Goal: Transaction & Acquisition: Purchase product/service

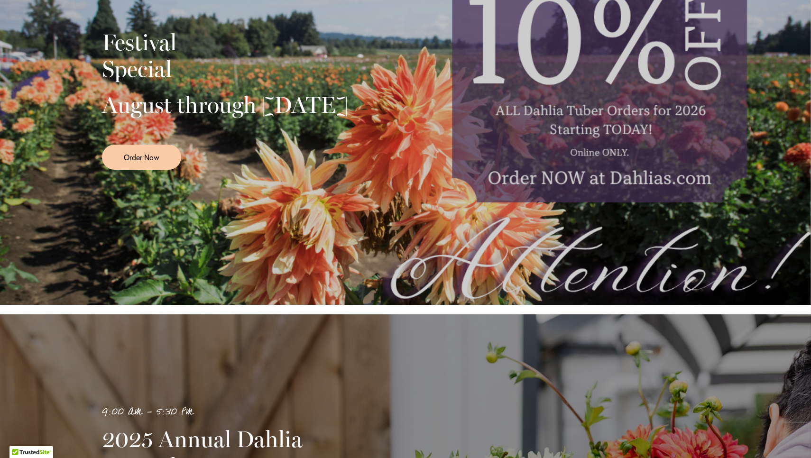
scroll to position [266, 0]
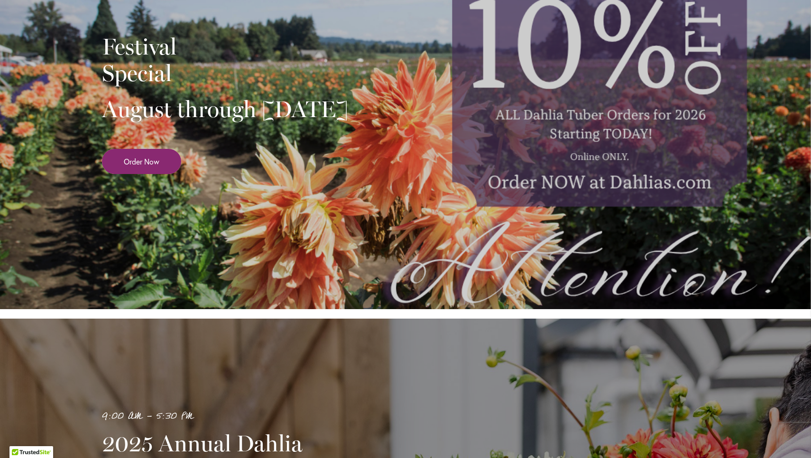
click at [157, 167] on span "Order Now" at bounding box center [142, 161] width 36 height 11
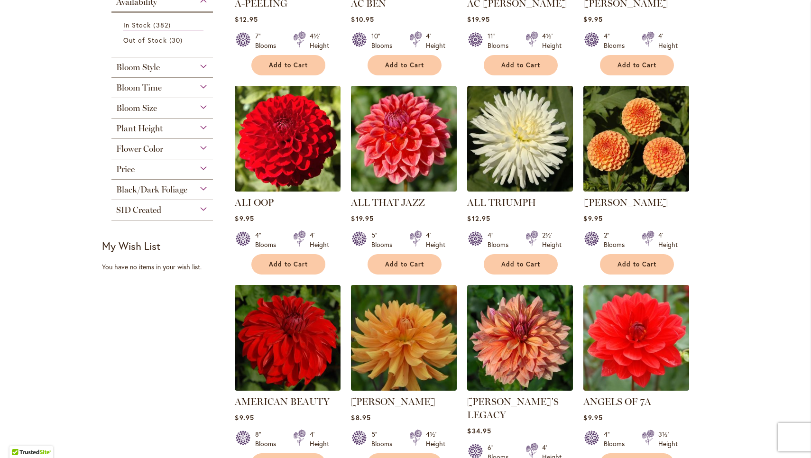
scroll to position [314, 0]
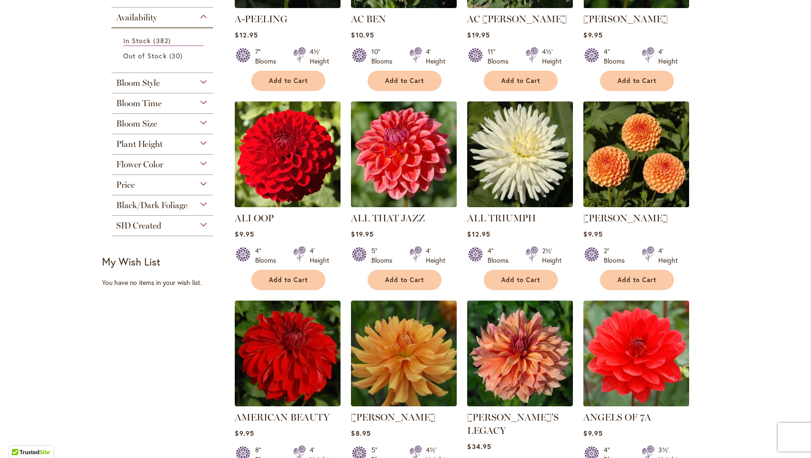
click at [201, 82] on div "Bloom Style" at bounding box center [161, 80] width 101 height 15
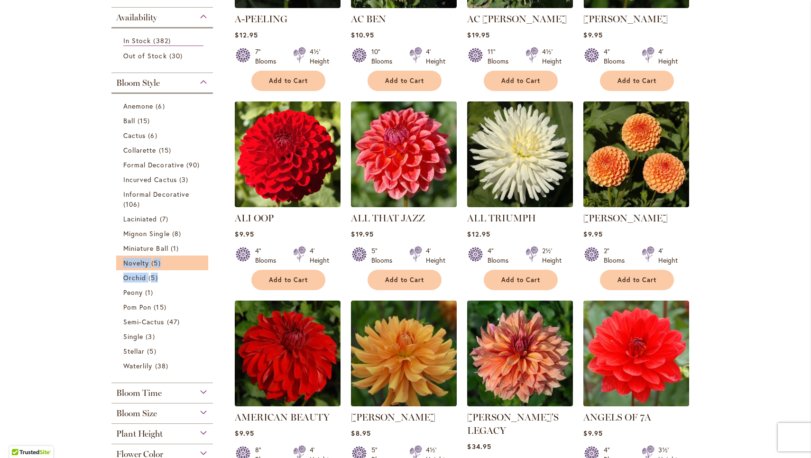
drag, startPoint x: 164, startPoint y: 286, endPoint x: 167, endPoint y: 257, distance: 29.2
click at [167, 257] on ol "Anemone 6 items Ball 15 items Cactus 6 items Collarette 15 90 3" at bounding box center [162, 236] width 92 height 274
click at [163, 303] on span "15 items" at bounding box center [161, 307] width 15 height 10
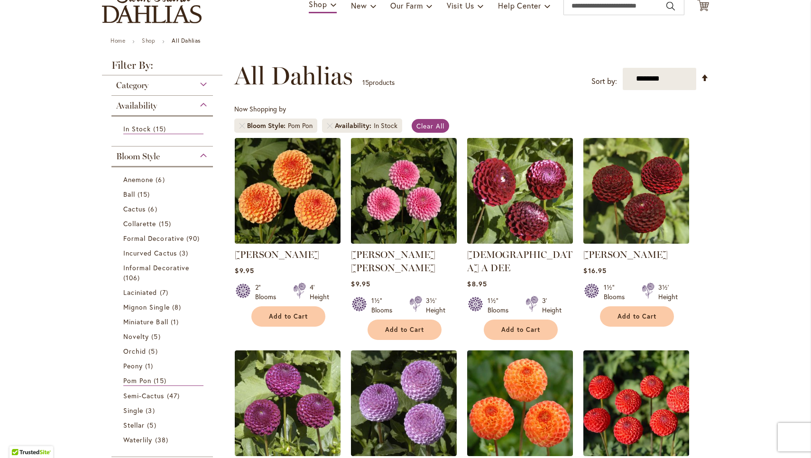
scroll to position [78, 0]
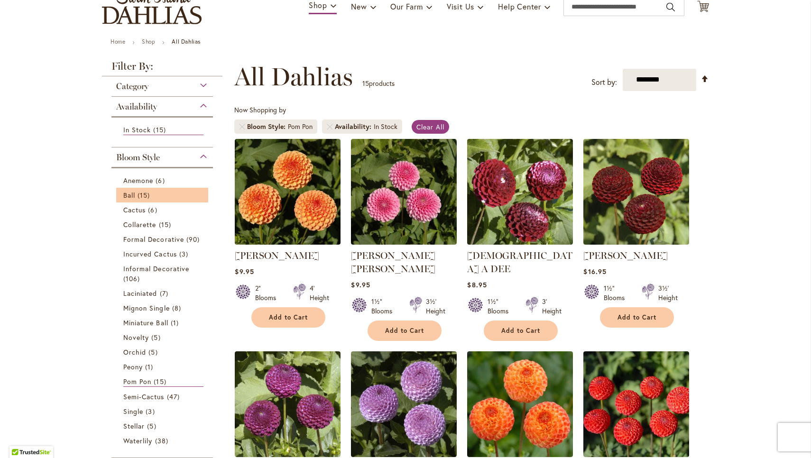
click at [159, 201] on li "Ball 15 items" at bounding box center [162, 195] width 92 height 15
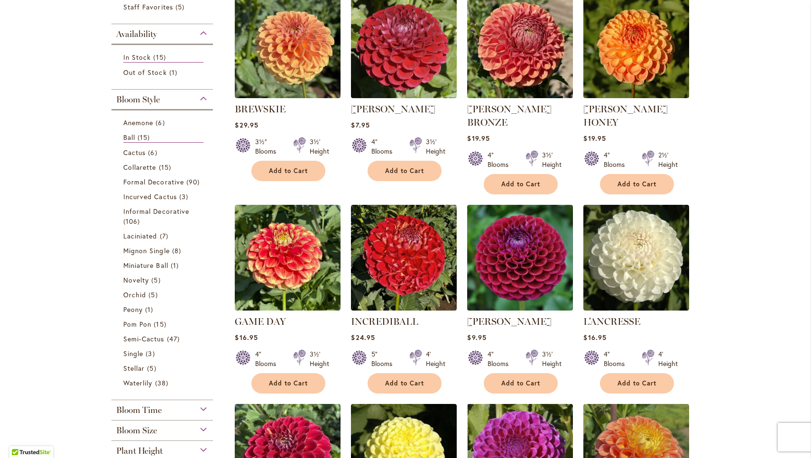
scroll to position [222, 0]
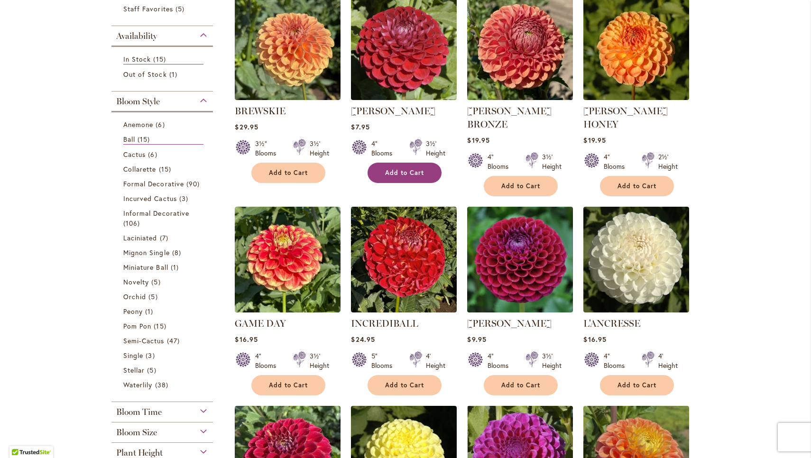
click at [389, 167] on button "Add to Cart" at bounding box center [404, 173] width 74 height 20
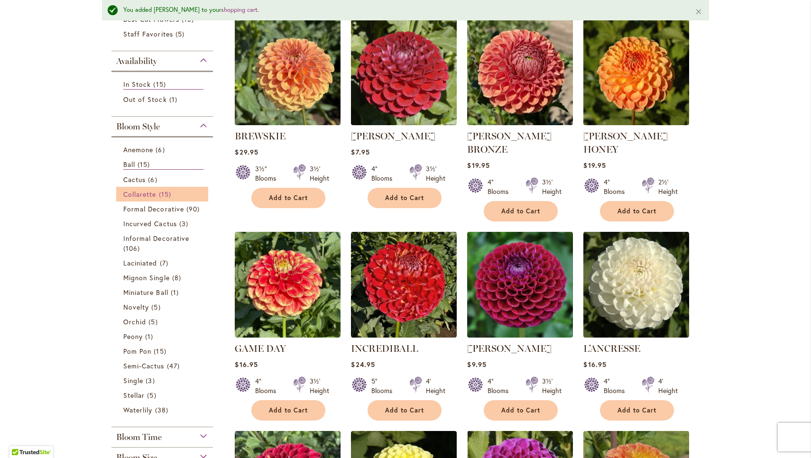
click at [173, 192] on span "15 items" at bounding box center [166, 194] width 15 height 10
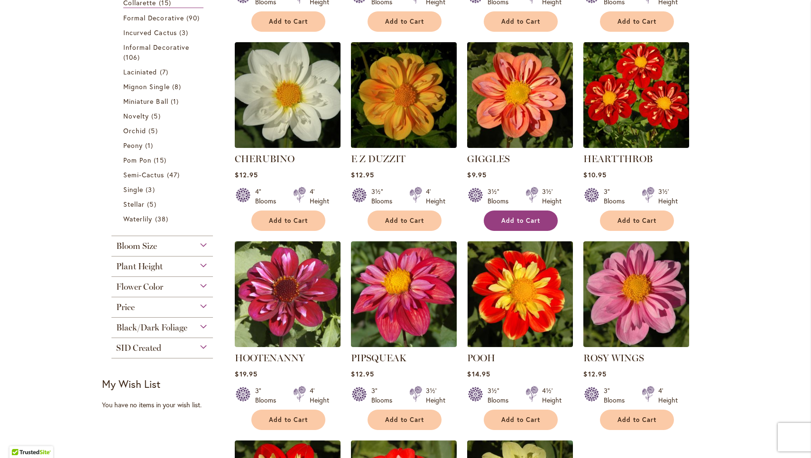
scroll to position [375, 0]
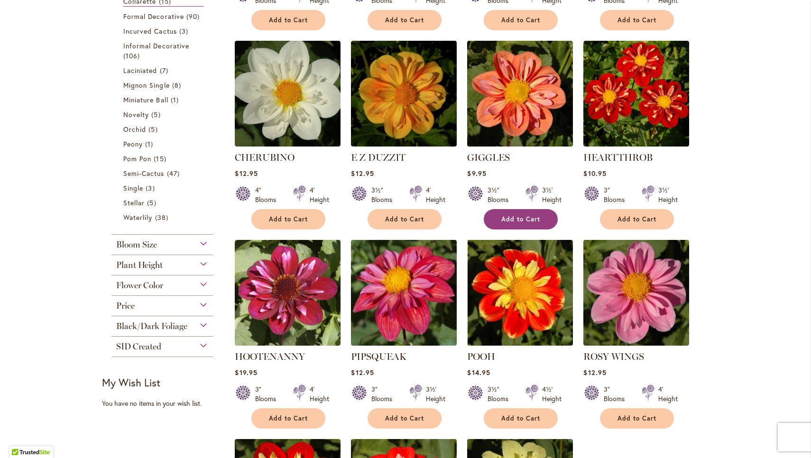
click at [523, 215] on span "Add to Cart" at bounding box center [520, 219] width 39 height 8
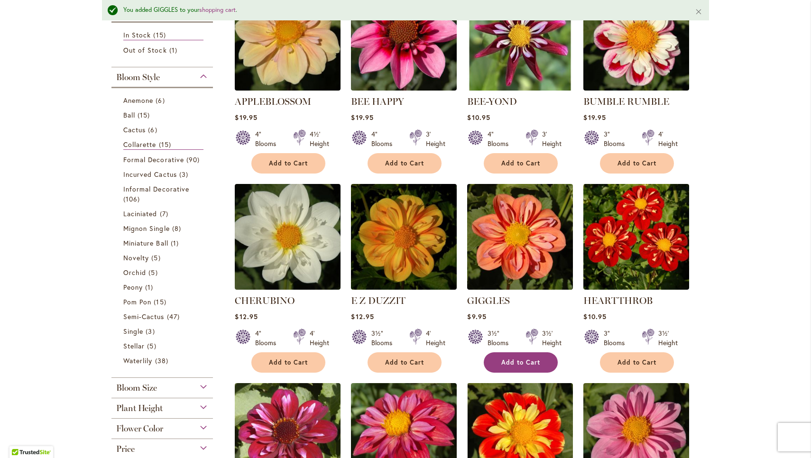
scroll to position [256, 0]
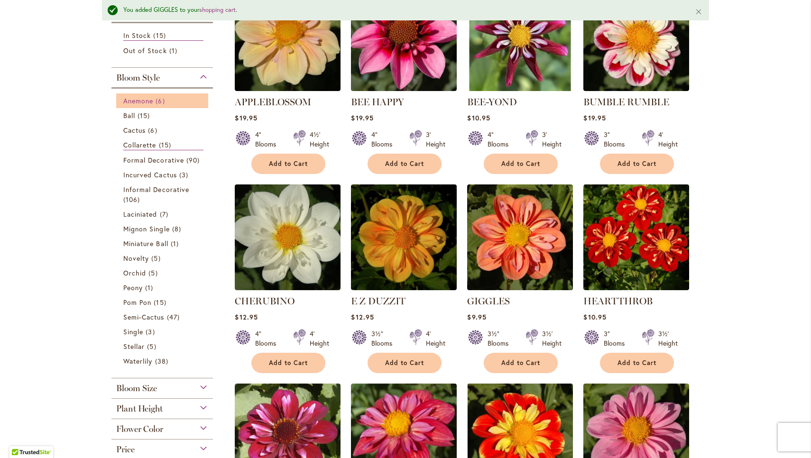
click at [166, 99] on span "6 items" at bounding box center [160, 101] width 11 height 10
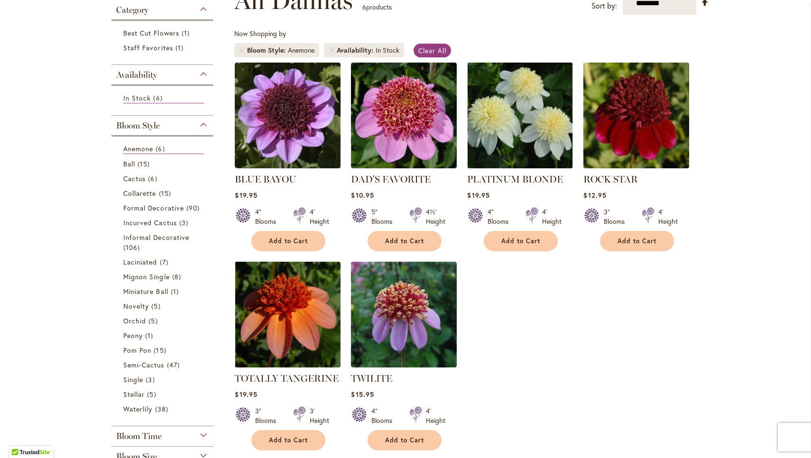
scroll to position [150, 0]
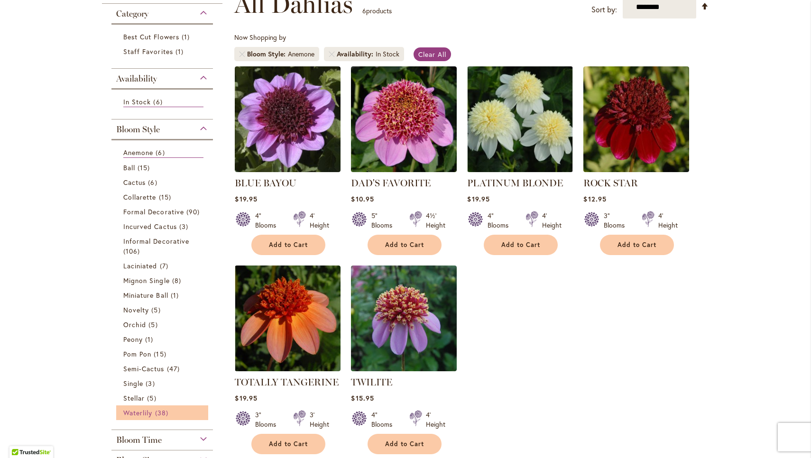
click at [146, 410] on span "Waterlily" at bounding box center [137, 412] width 29 height 9
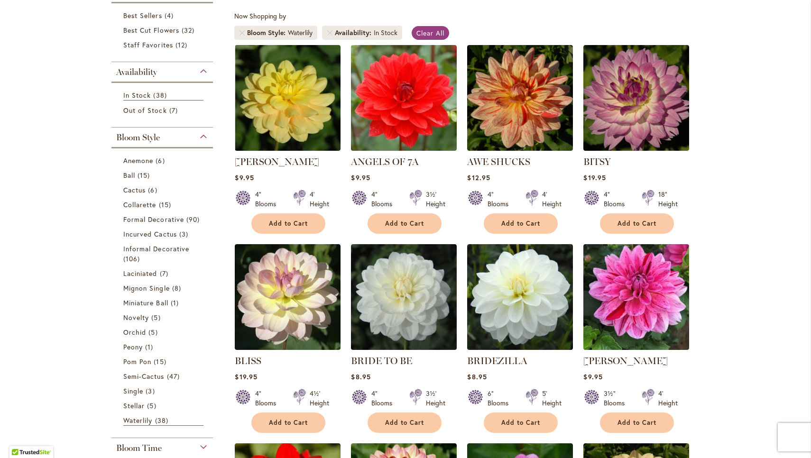
scroll to position [150, 0]
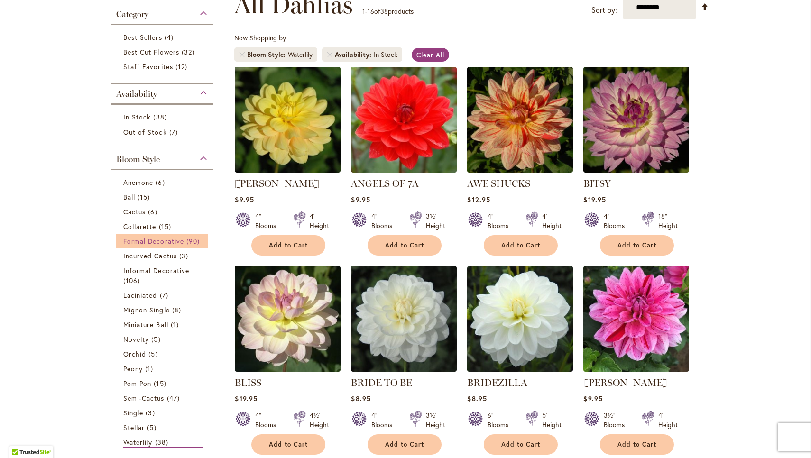
click at [153, 240] on span "Formal Decorative" at bounding box center [153, 241] width 61 height 9
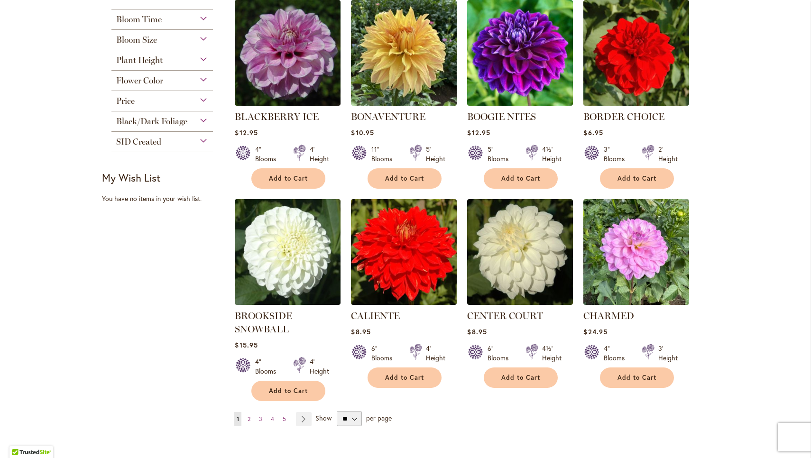
scroll to position [623, 0]
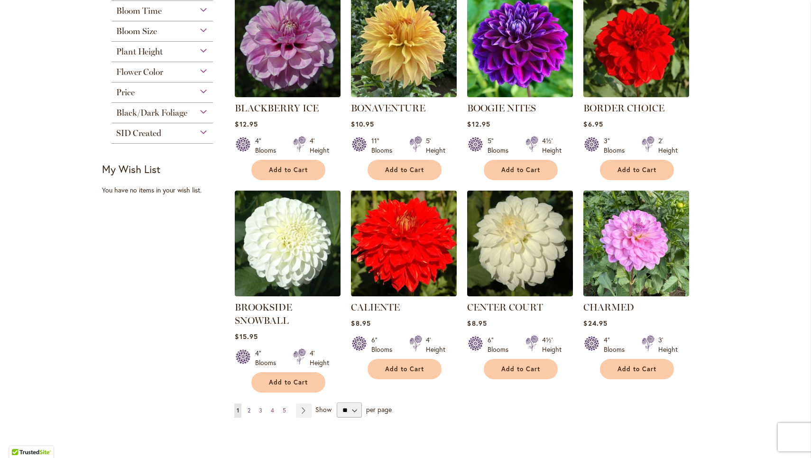
click at [250, 409] on span "2" at bounding box center [248, 410] width 3 height 7
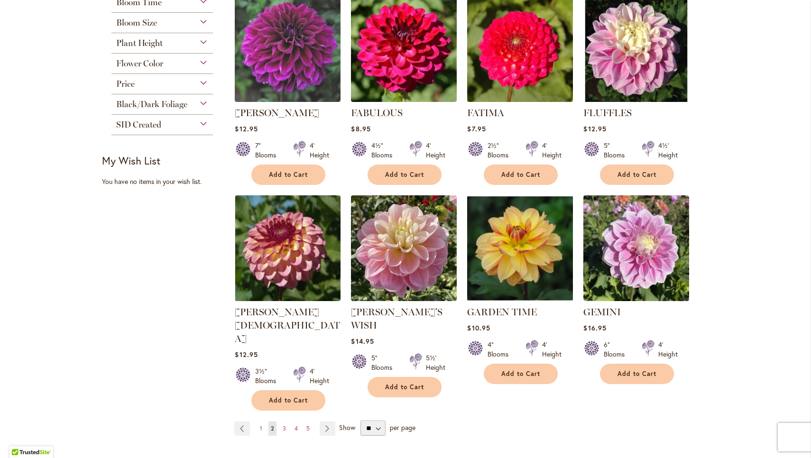
scroll to position [633, 0]
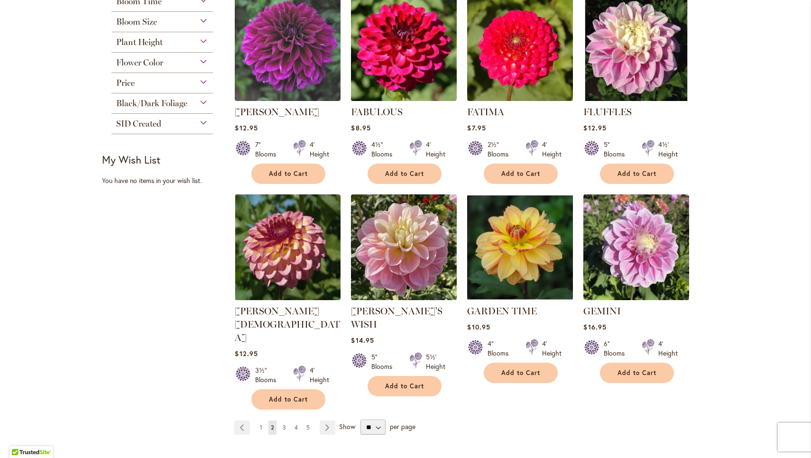
click at [285, 424] on span "3" at bounding box center [284, 427] width 3 height 7
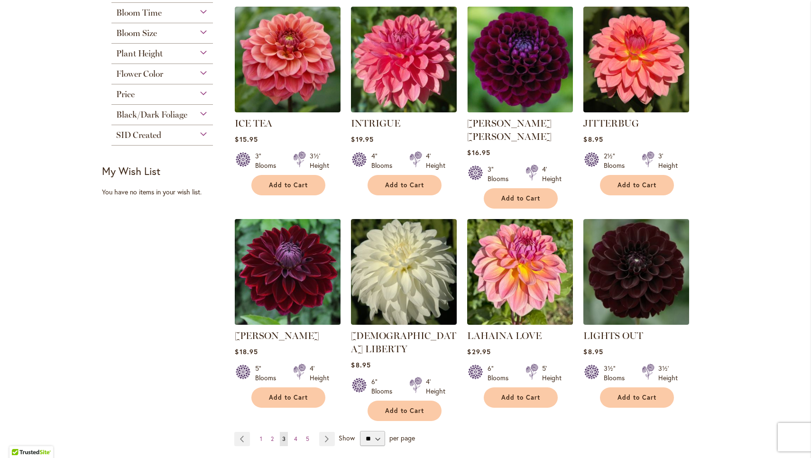
scroll to position [625, 0]
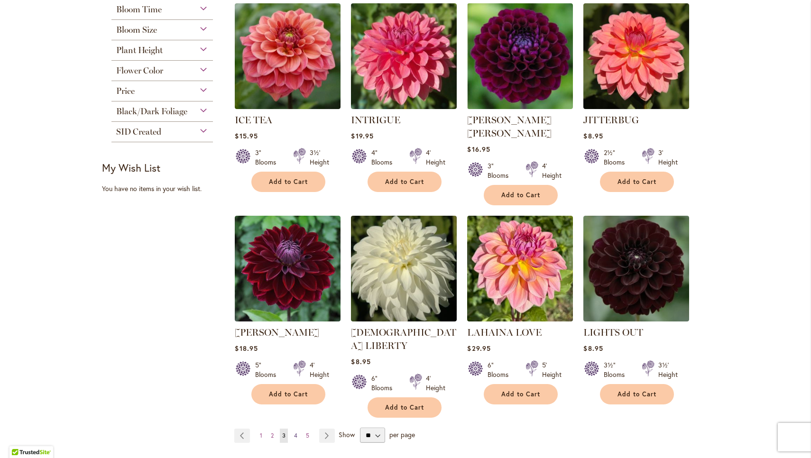
click at [296, 432] on span "4" at bounding box center [295, 435] width 3 height 7
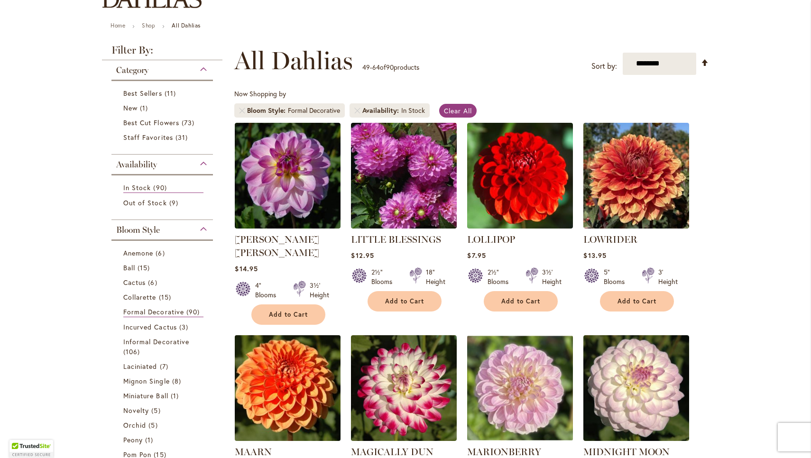
scroll to position [95, 0]
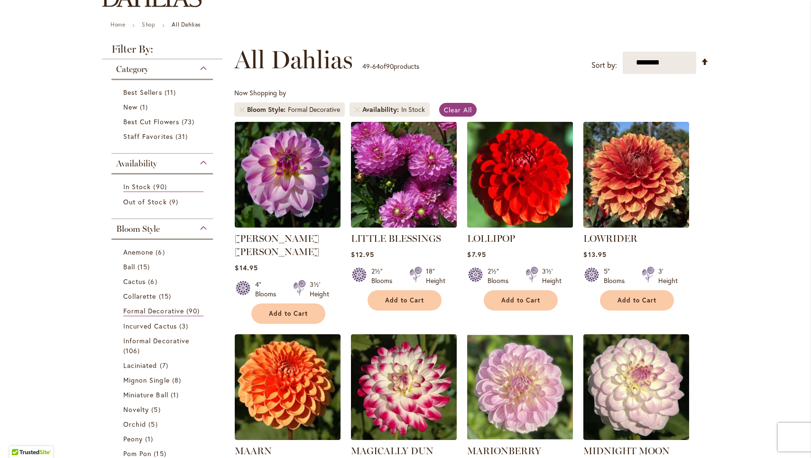
click at [504, 206] on img at bounding box center [520, 174] width 111 height 111
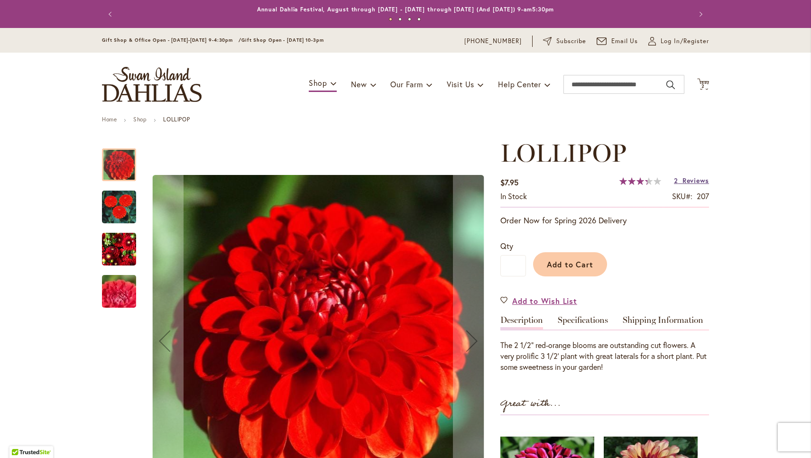
click at [682, 180] on span "Reviews" at bounding box center [695, 180] width 27 height 9
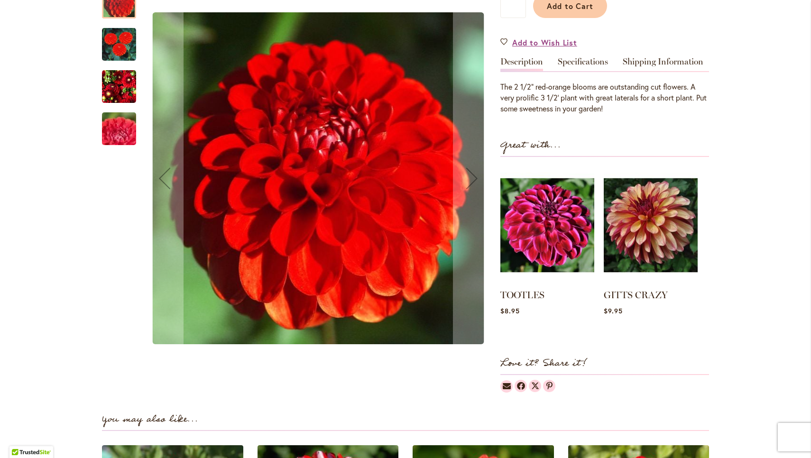
scroll to position [210, 0]
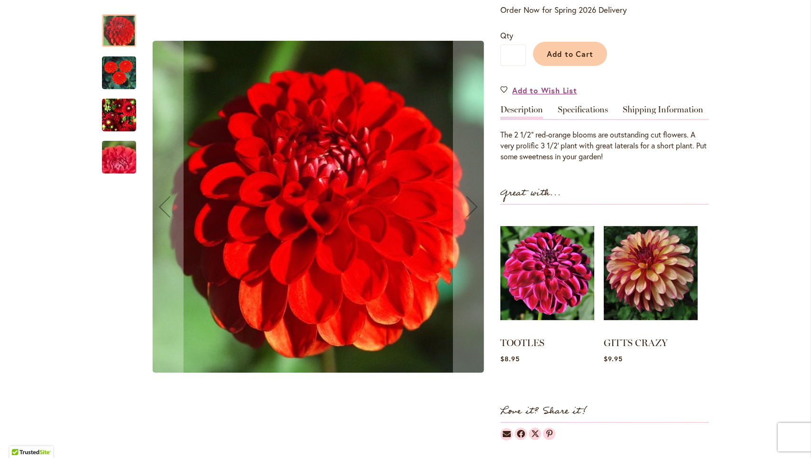
click at [123, 81] on img "LOLLIPOP" at bounding box center [119, 73] width 34 height 36
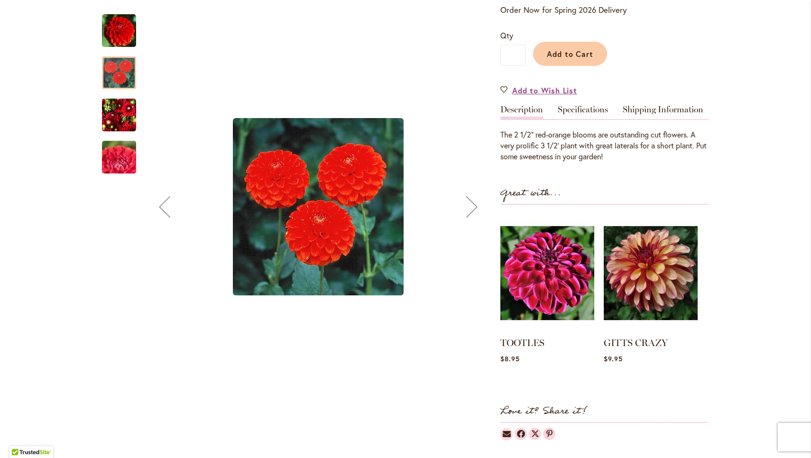
click at [117, 105] on img "LOLLIPOP" at bounding box center [119, 115] width 34 height 36
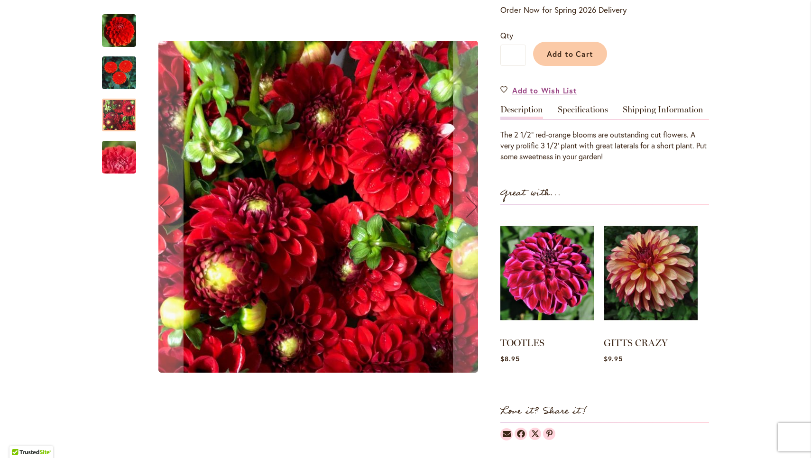
click at [115, 124] on div at bounding box center [119, 115] width 34 height 33
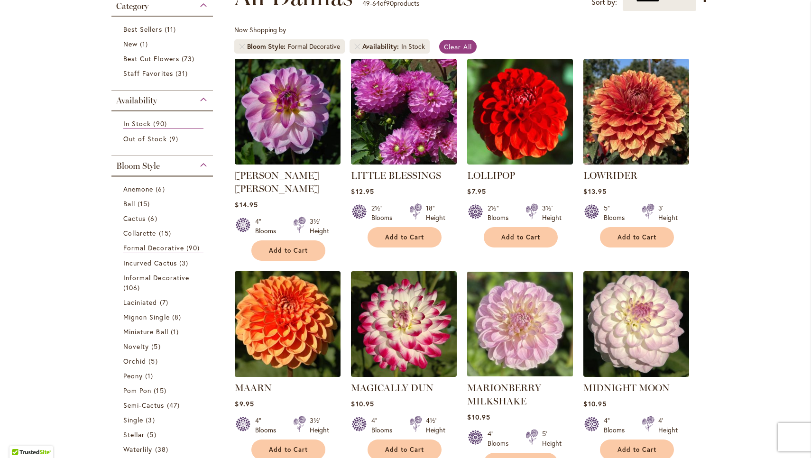
scroll to position [161, 0]
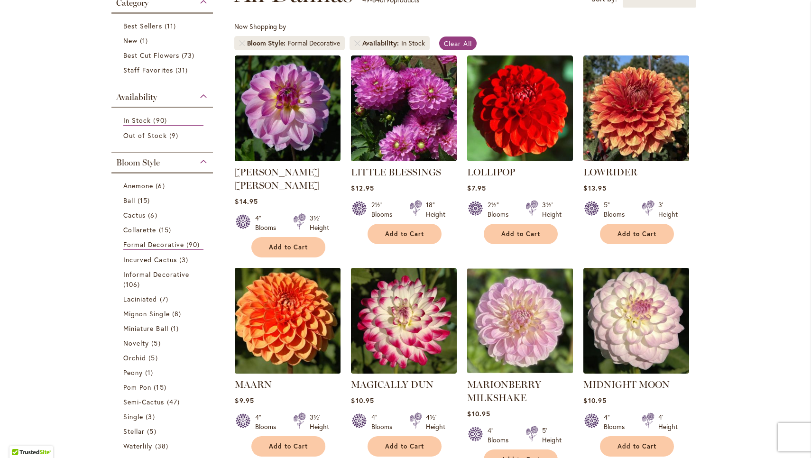
click at [283, 308] on img at bounding box center [287, 320] width 111 height 111
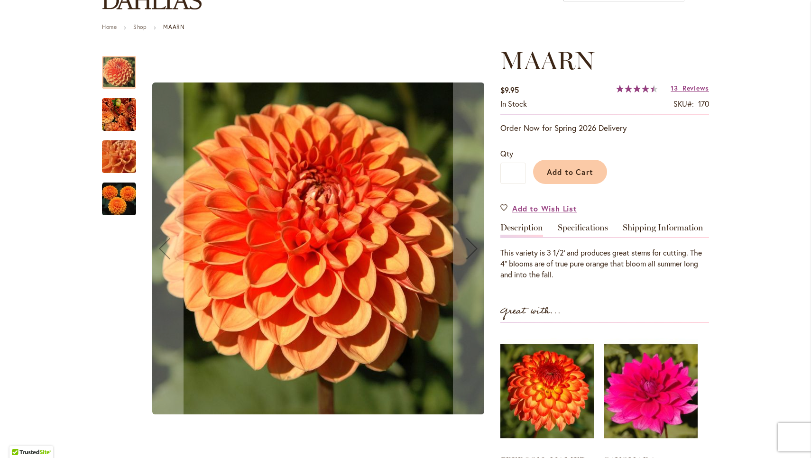
scroll to position [92, 0]
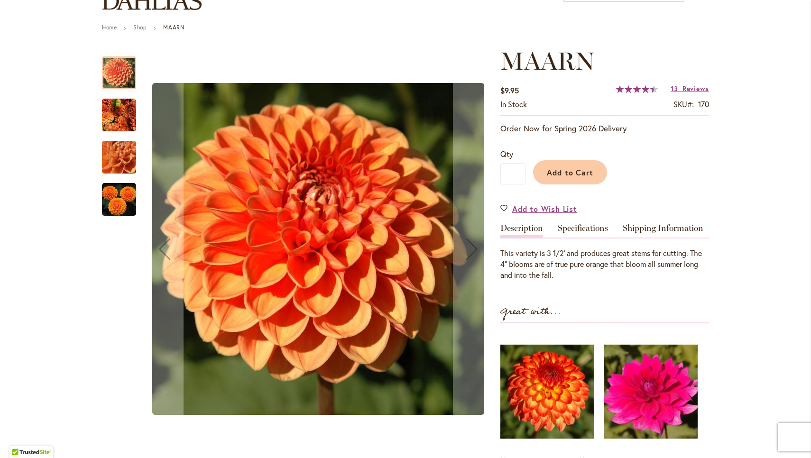
click at [125, 122] on img "MAARN" at bounding box center [119, 114] width 34 height 37
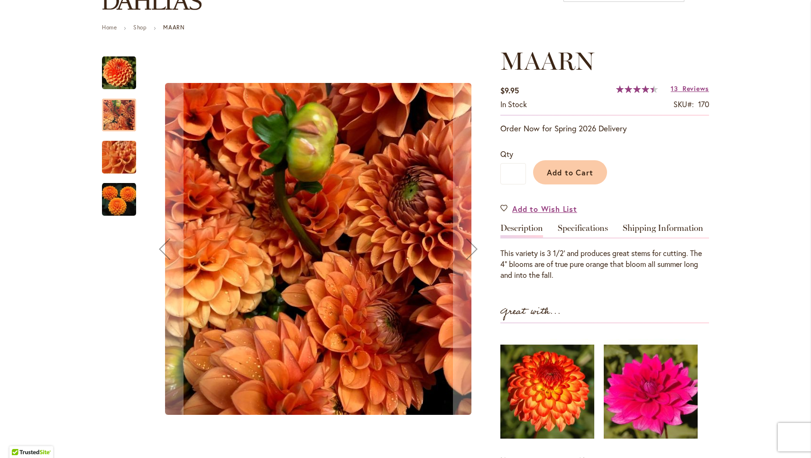
click at [122, 150] on img "MAARN" at bounding box center [119, 157] width 68 height 51
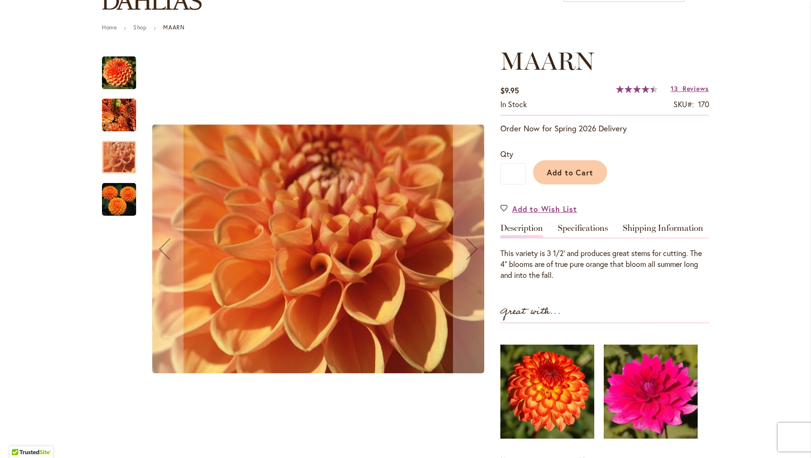
click at [118, 193] on img "MAARN" at bounding box center [119, 199] width 34 height 34
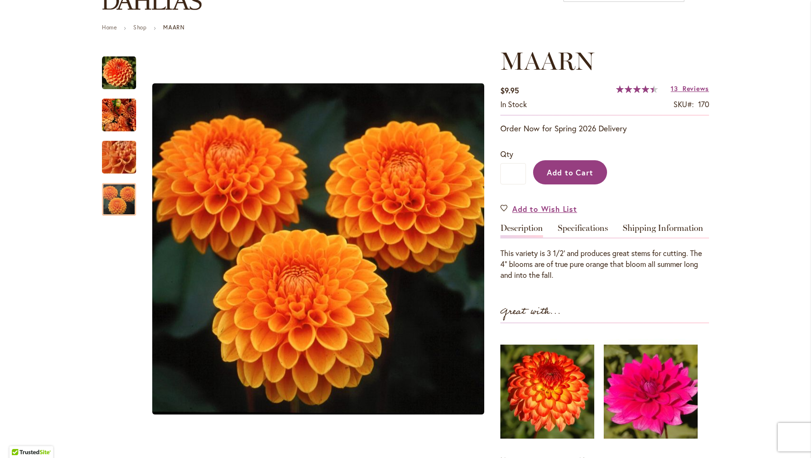
click at [575, 172] on span "Add to Cart" at bounding box center [570, 172] width 47 height 10
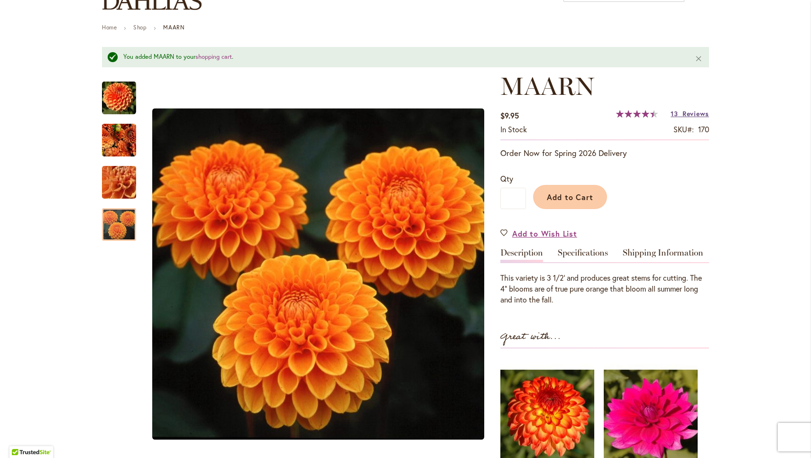
click at [675, 113] on span "13" at bounding box center [673, 113] width 7 height 9
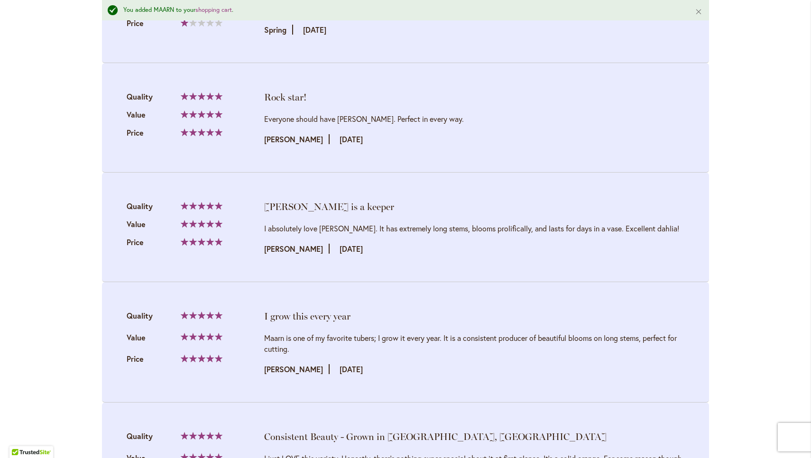
scroll to position [1598, 0]
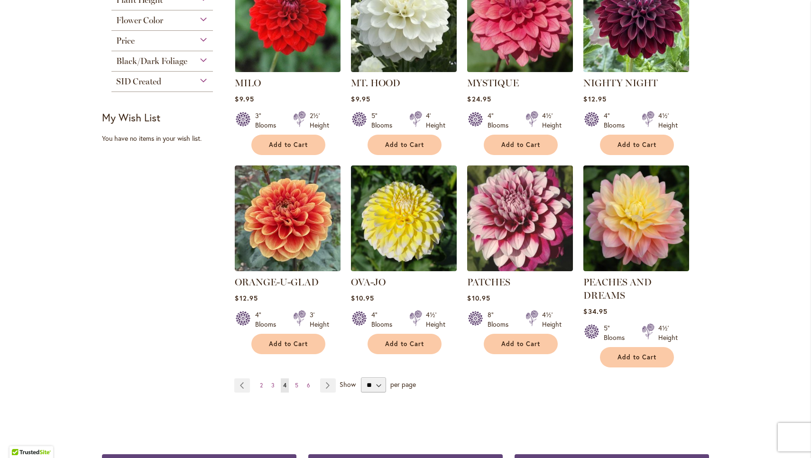
scroll to position [675, 0]
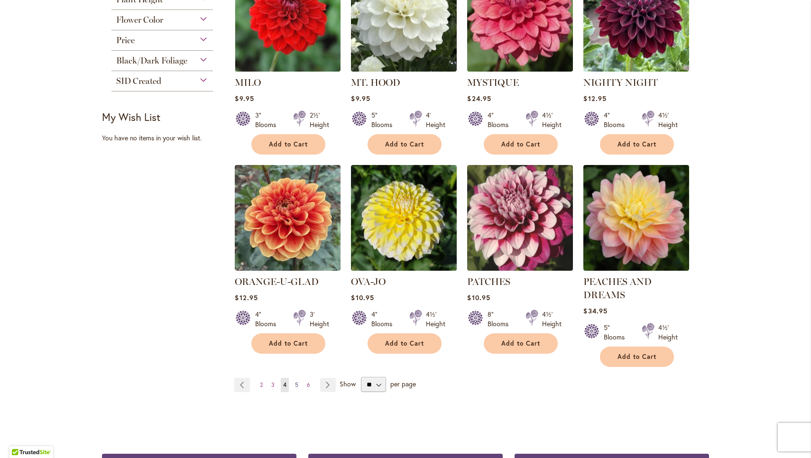
click at [297, 381] on span "5" at bounding box center [296, 384] width 3 height 7
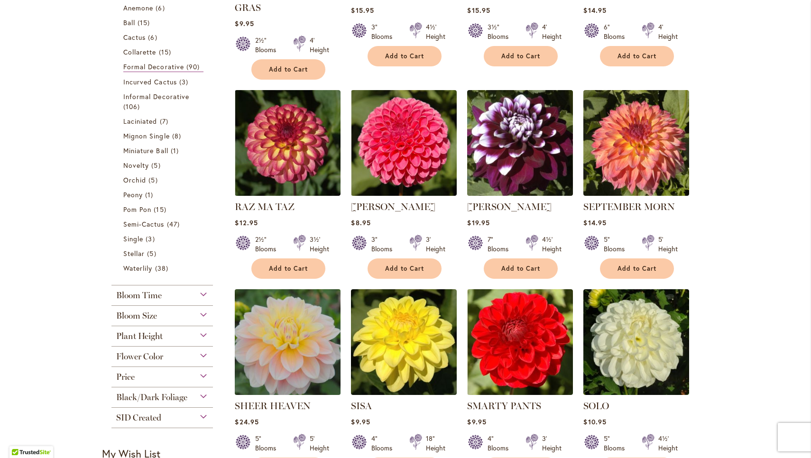
scroll to position [341, 0]
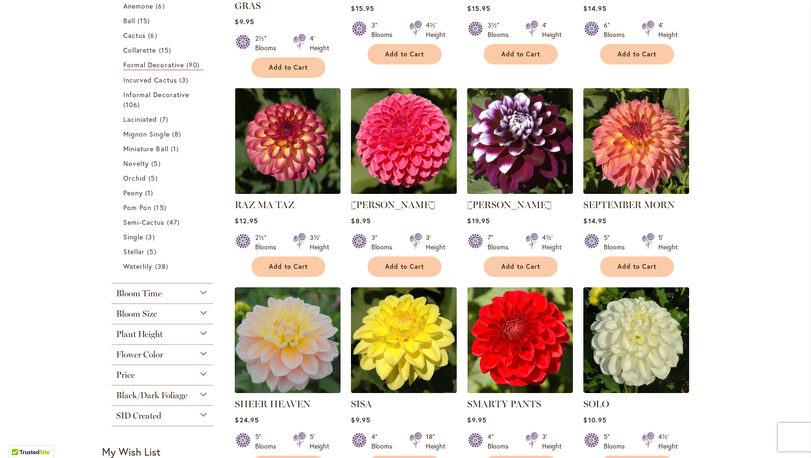
click at [372, 156] on img at bounding box center [403, 140] width 111 height 111
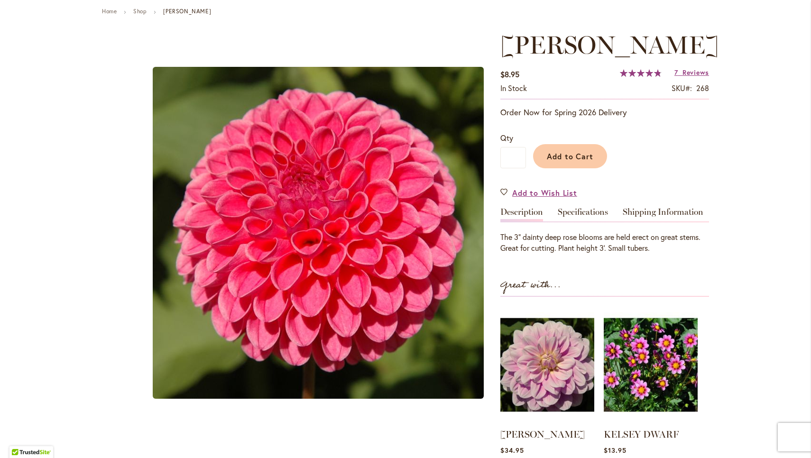
scroll to position [85, 0]
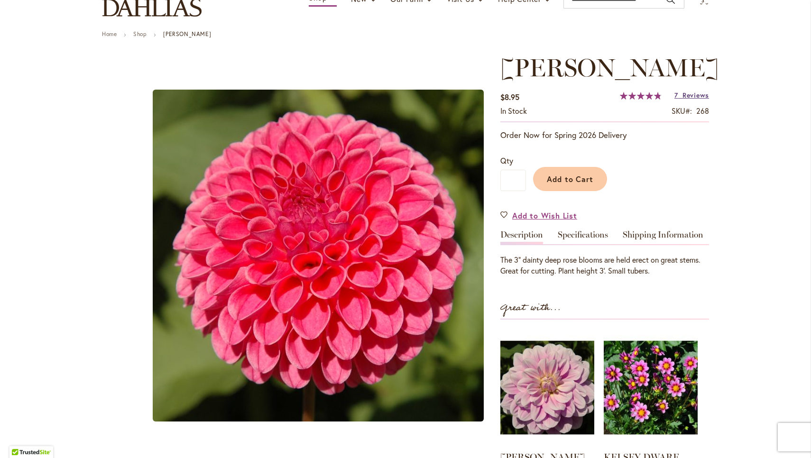
click at [679, 95] on link "7 Reviews" at bounding box center [691, 95] width 35 height 9
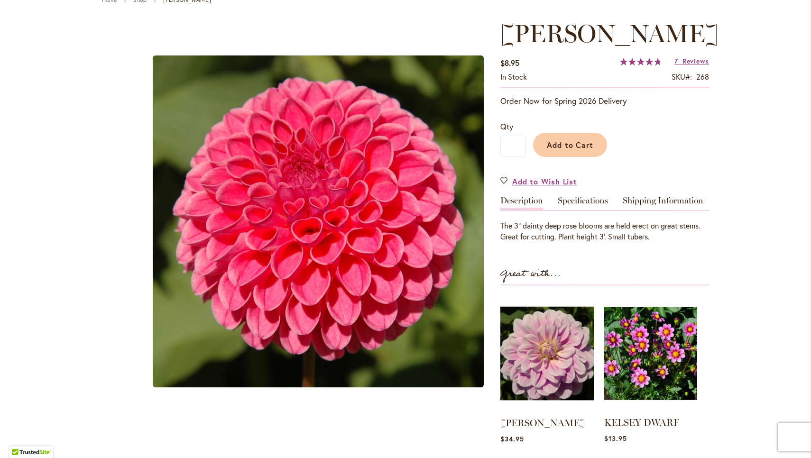
scroll to position [119, 0]
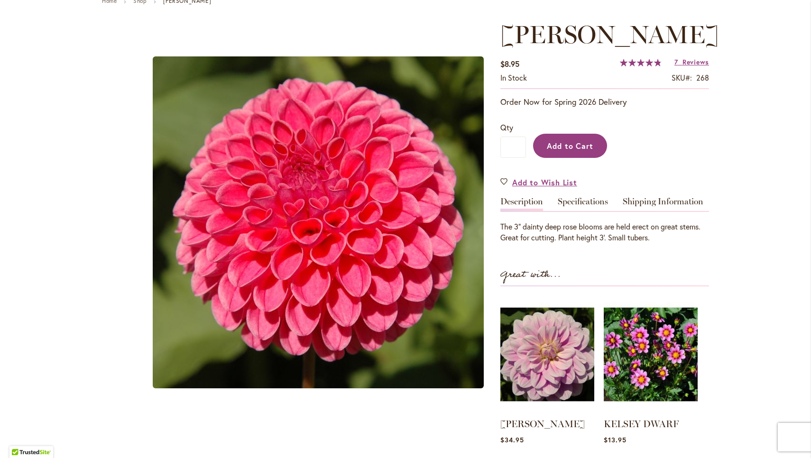
click at [586, 147] on span "Add to Cart" at bounding box center [570, 146] width 47 height 10
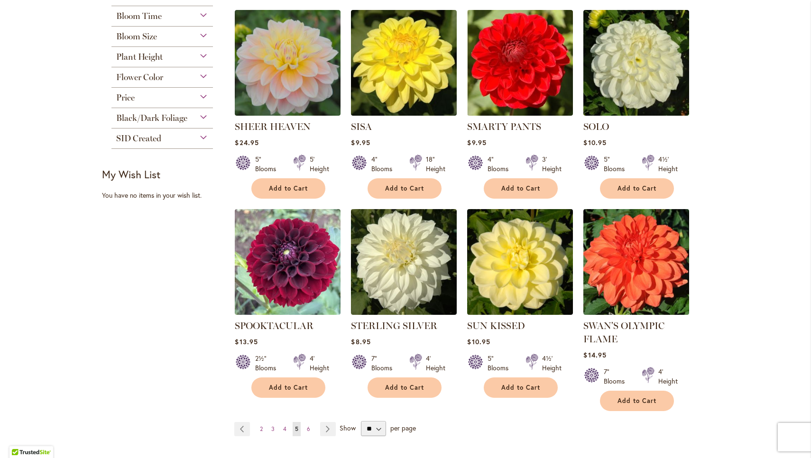
scroll to position [624, 0]
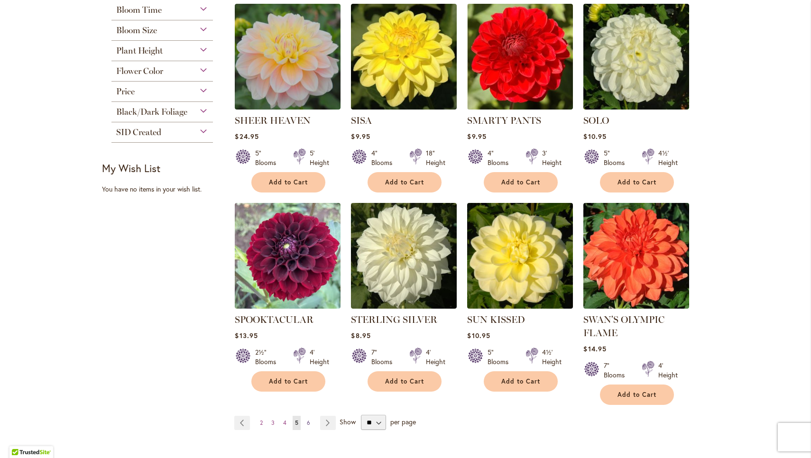
click at [310, 416] on link "Page 6" at bounding box center [308, 423] width 8 height 14
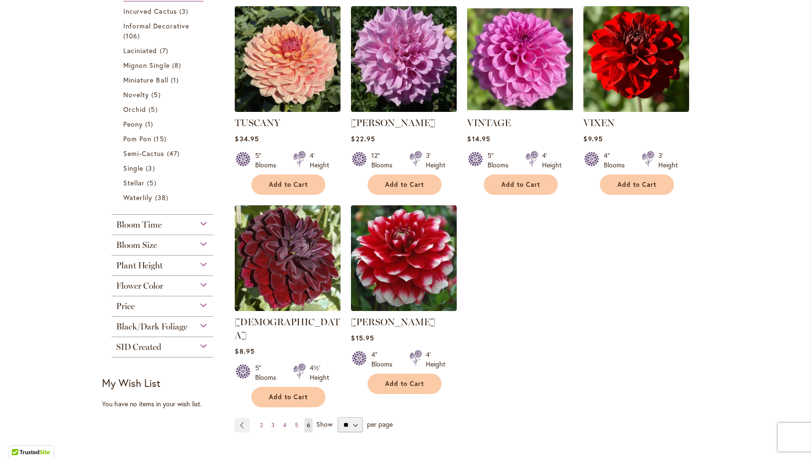
scroll to position [411, 0]
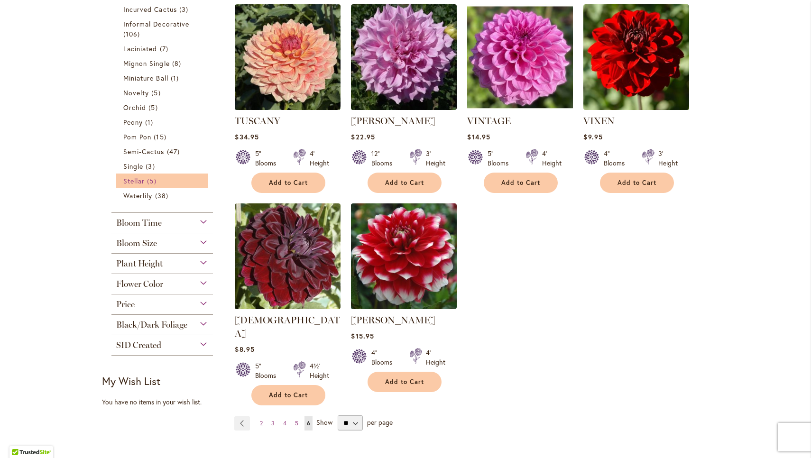
click at [161, 179] on link "Stellar 5 items" at bounding box center [163, 181] width 80 height 10
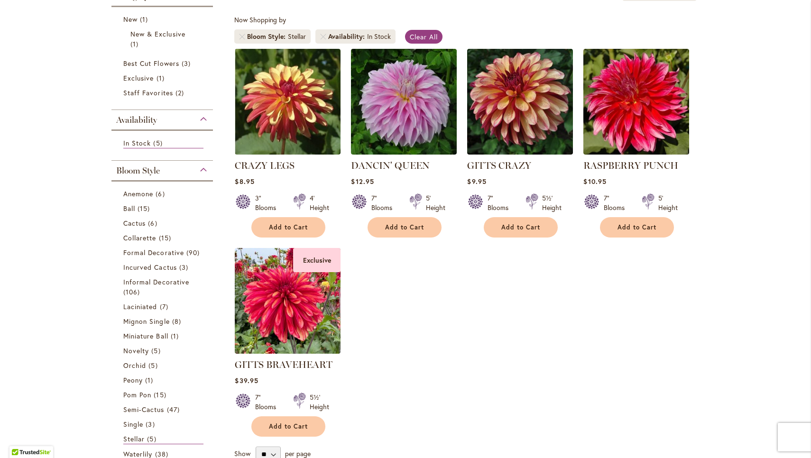
scroll to position [169, 0]
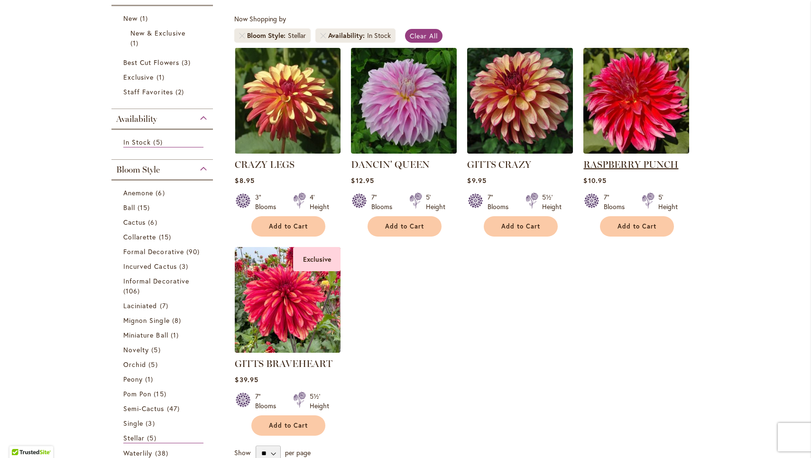
click at [613, 163] on link "RASPBERRY PUNCH" at bounding box center [630, 164] width 95 height 11
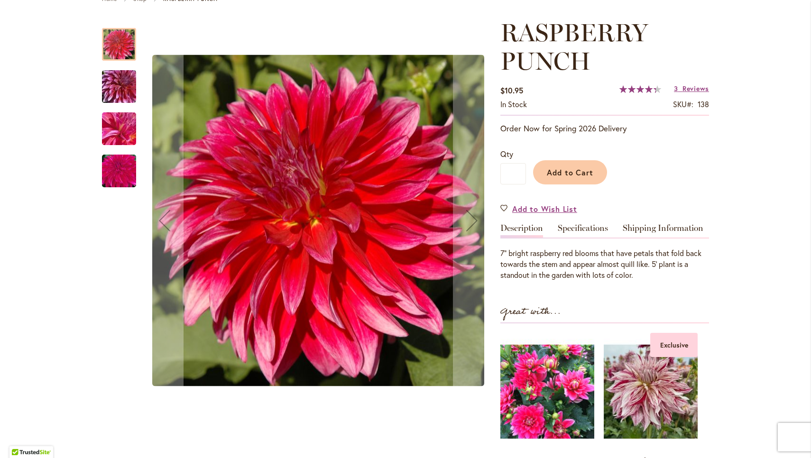
scroll to position [107, 0]
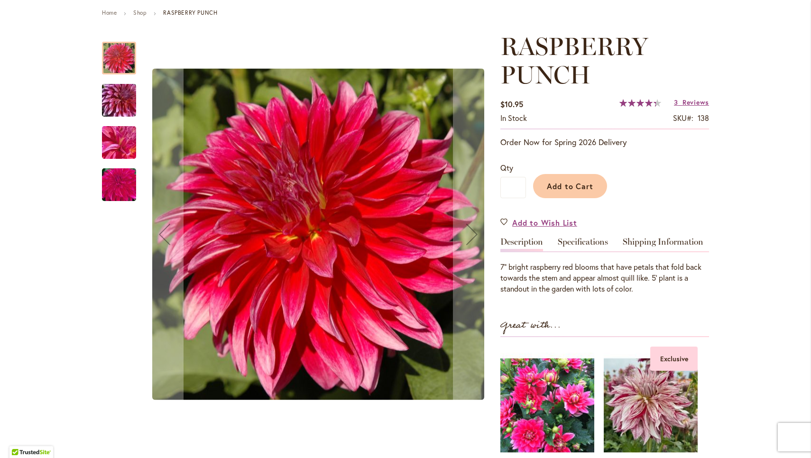
click at [129, 107] on img "RASPBERRY PUNCH" at bounding box center [119, 101] width 68 height 46
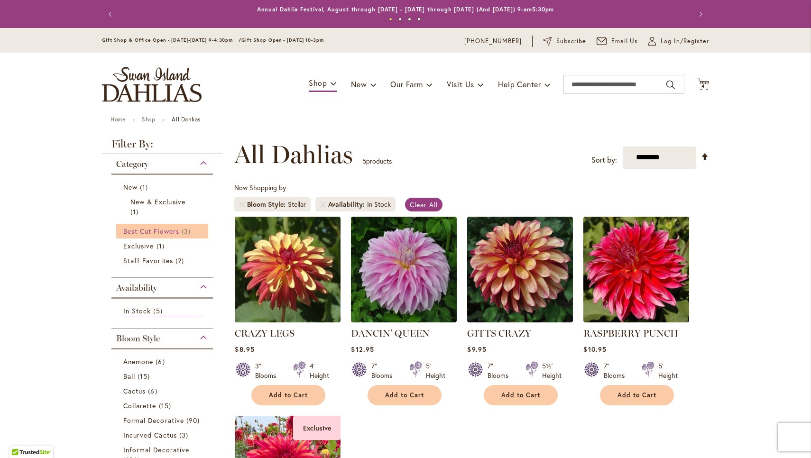
click at [175, 232] on span "Best Cut Flowers" at bounding box center [151, 231] width 56 height 9
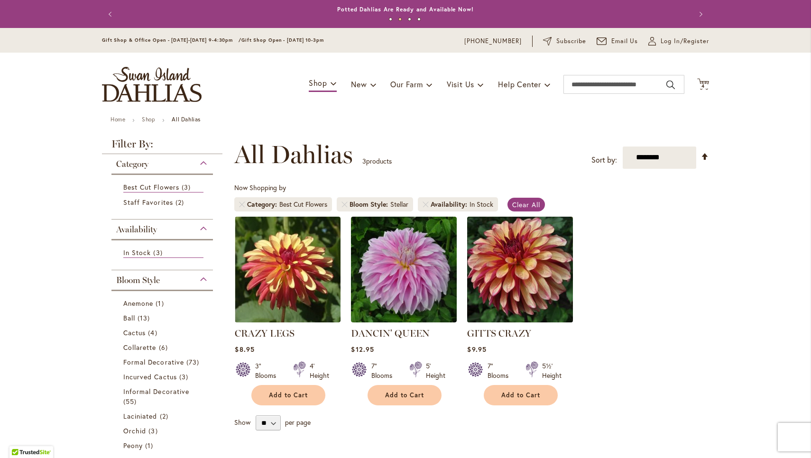
click at [511, 293] on img at bounding box center [520, 269] width 111 height 111
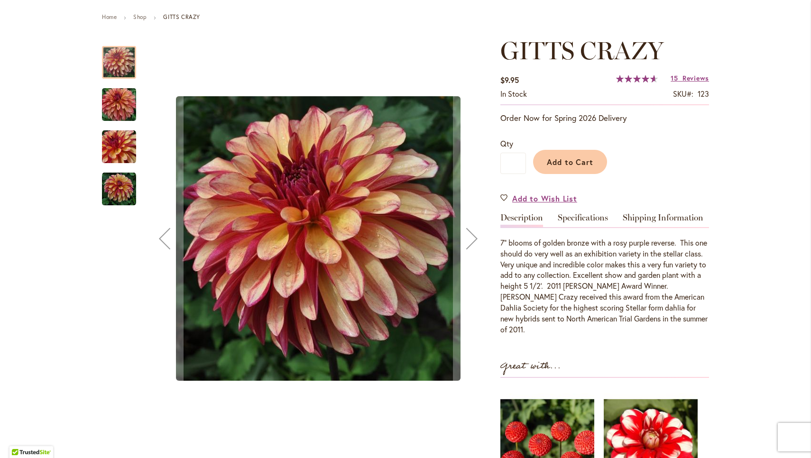
scroll to position [107, 0]
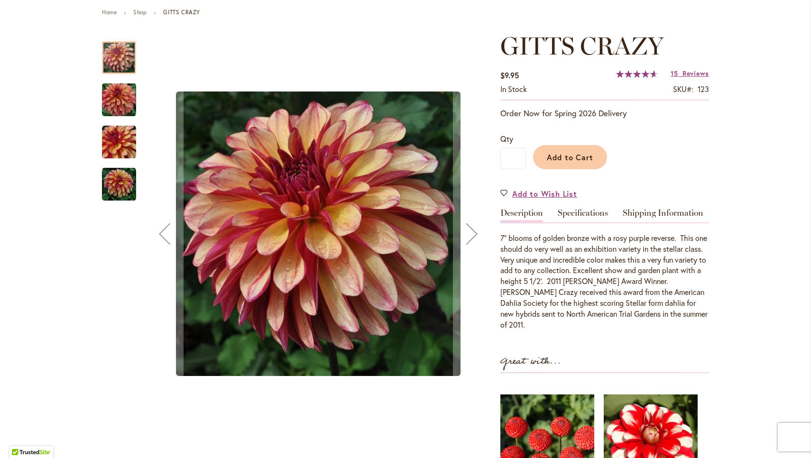
click at [119, 99] on img "Gitts Crazy" at bounding box center [119, 100] width 68 height 46
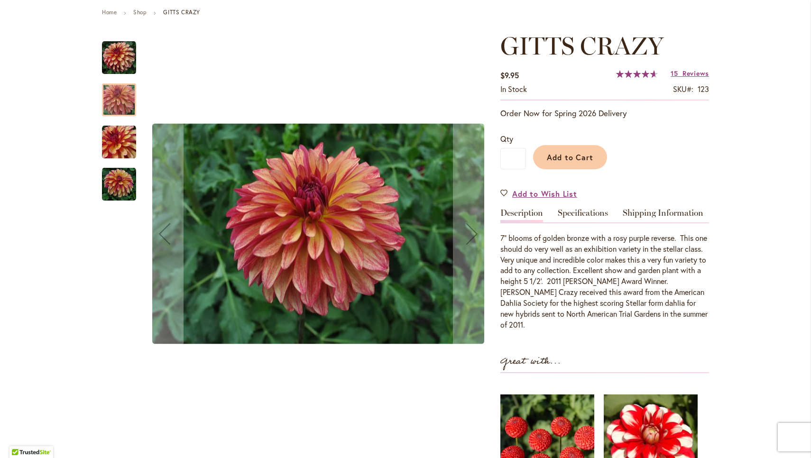
click at [125, 139] on img "Gitts Crazy" at bounding box center [119, 142] width 34 height 34
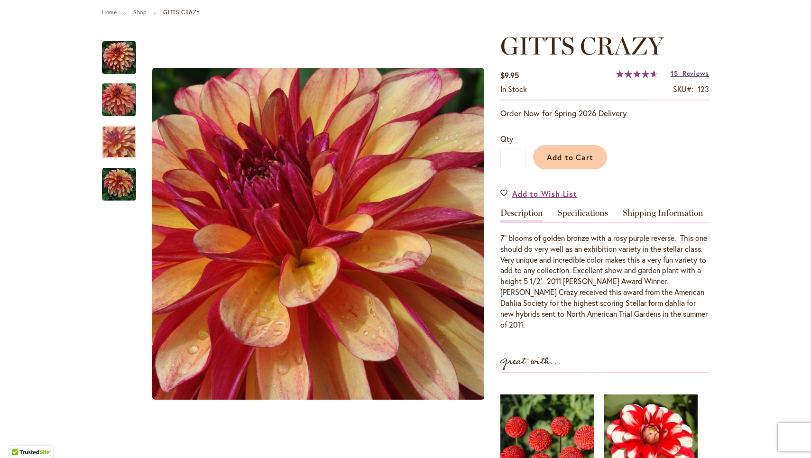
click at [689, 73] on span "Reviews" at bounding box center [695, 73] width 27 height 9
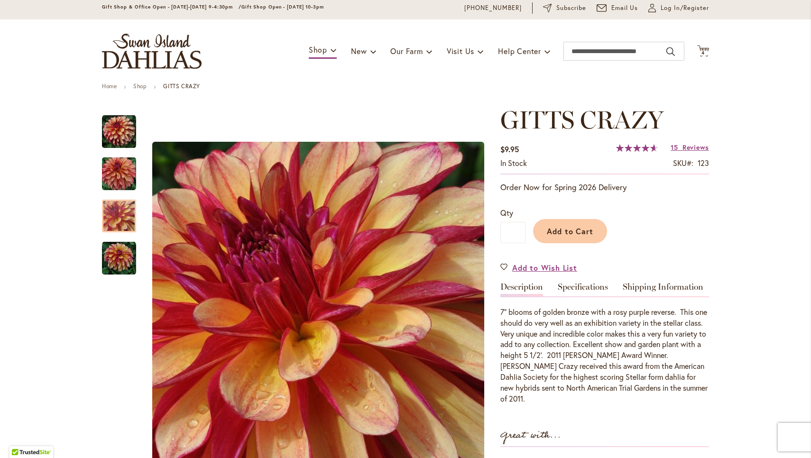
scroll to position [9, 0]
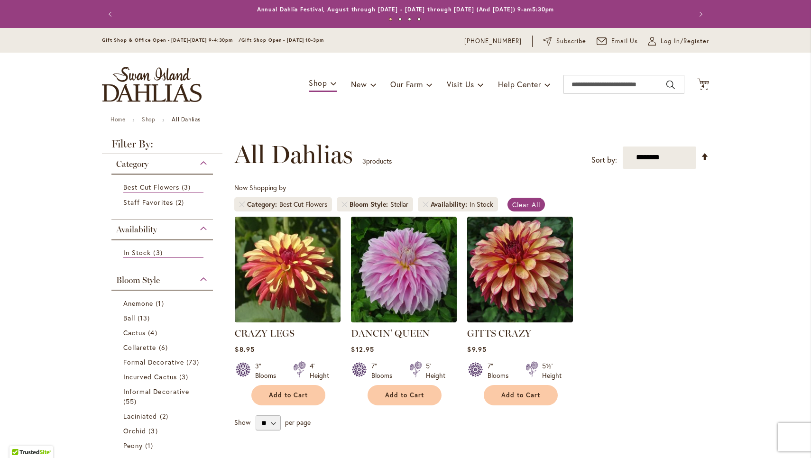
click at [695, 15] on button "Next" at bounding box center [699, 14] width 19 height 19
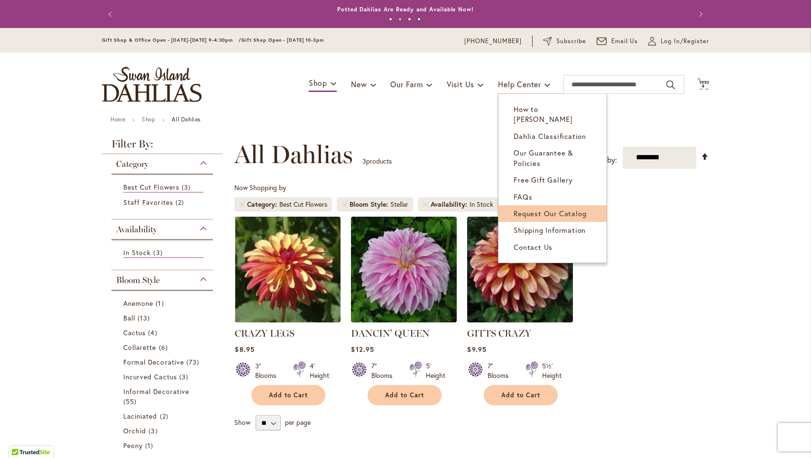
click at [532, 209] on span "Request Our Catalog" at bounding box center [549, 213] width 73 height 9
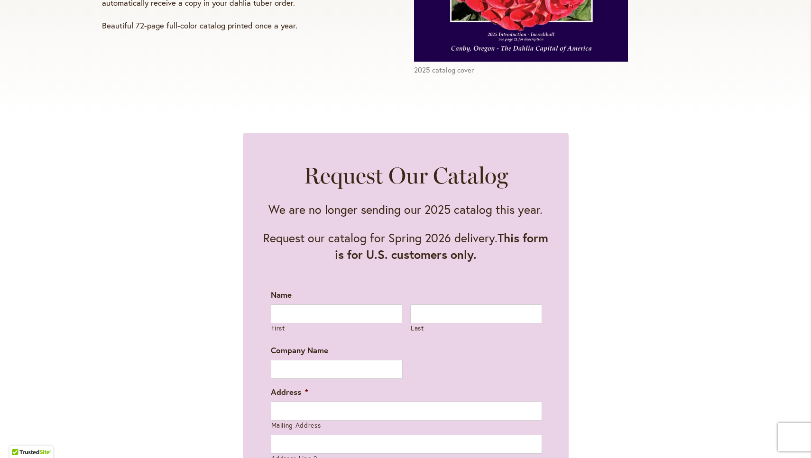
scroll to position [387, 0]
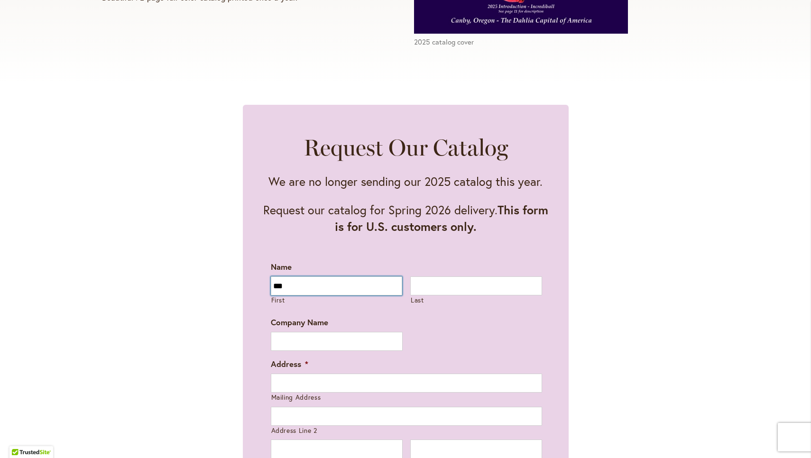
type input "***"
type input "********"
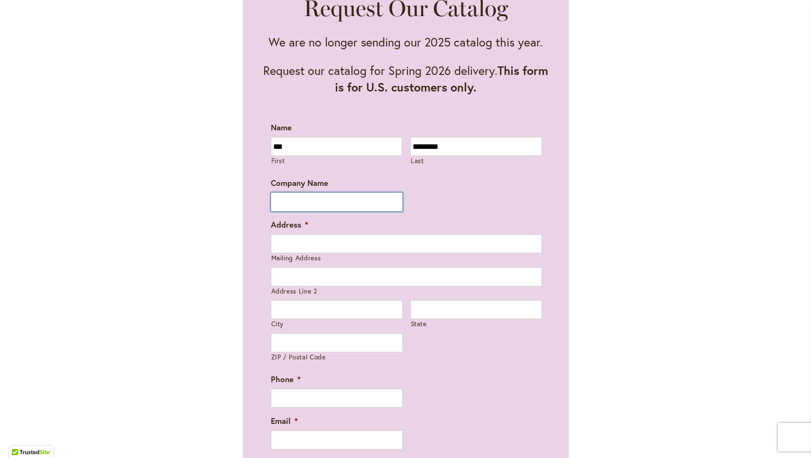
scroll to position [556, 0]
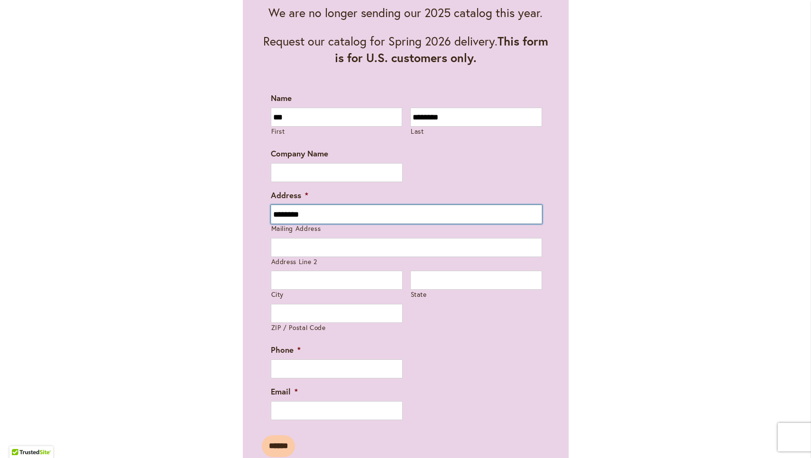
type input "*********"
type input "**********"
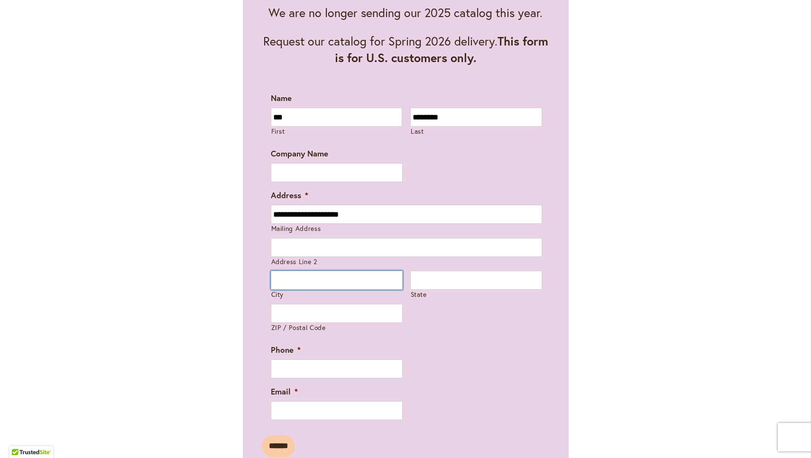
type input "*****"
type input "**"
type input "**********"
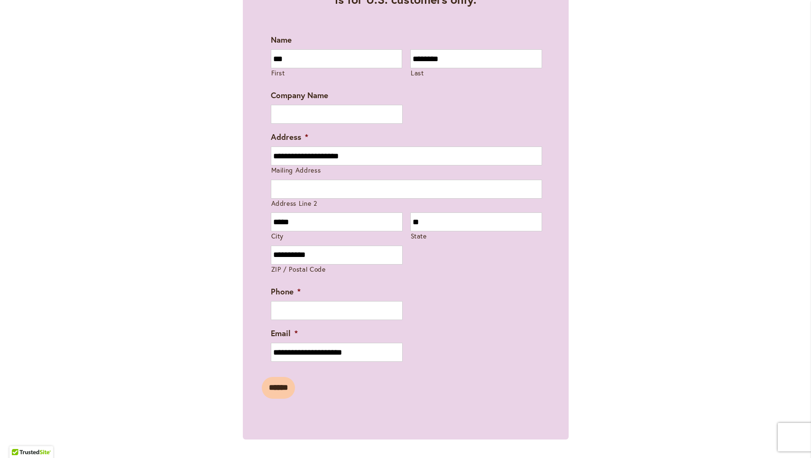
scroll to position [615, 0]
type input "**********"
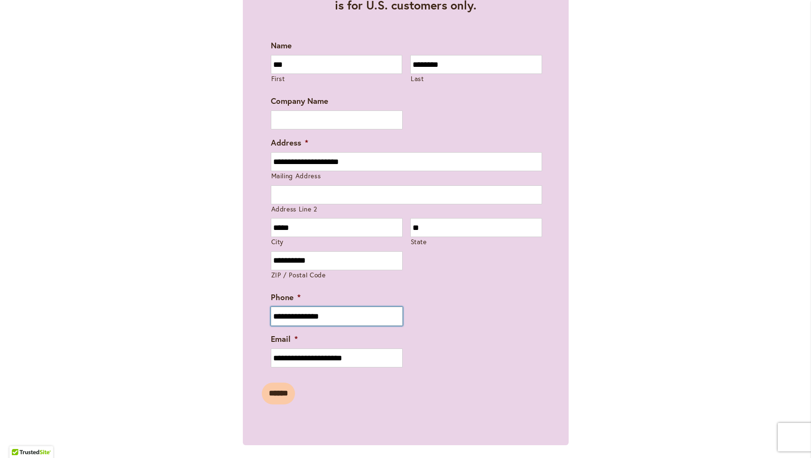
scroll to position [609, 0]
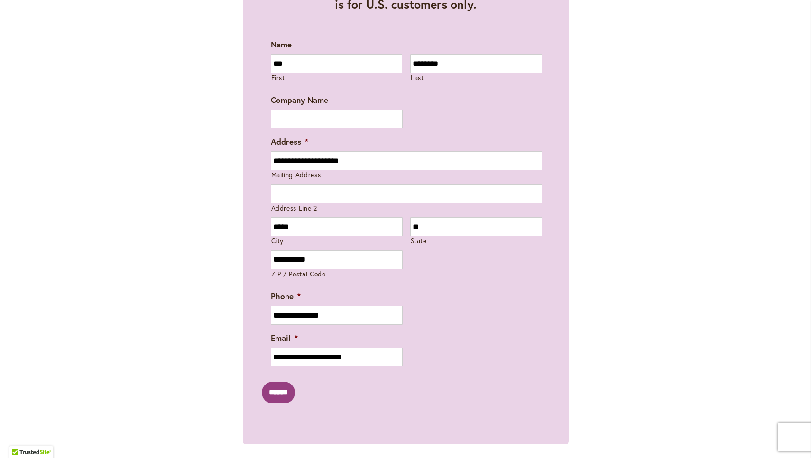
click at [284, 387] on input "******" at bounding box center [278, 393] width 33 height 22
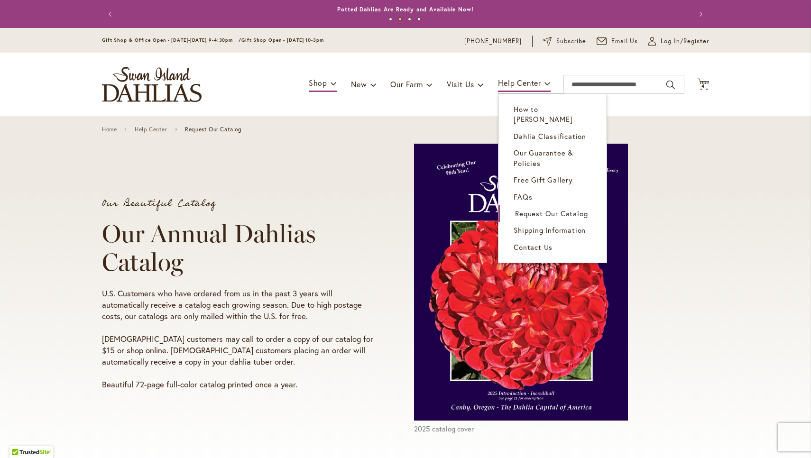
scroll to position [0, 0]
click at [520, 208] on link "Request Our Catalog" at bounding box center [552, 213] width 108 height 17
click at [526, 175] on span "Free Gift Gallery" at bounding box center [542, 179] width 59 height 9
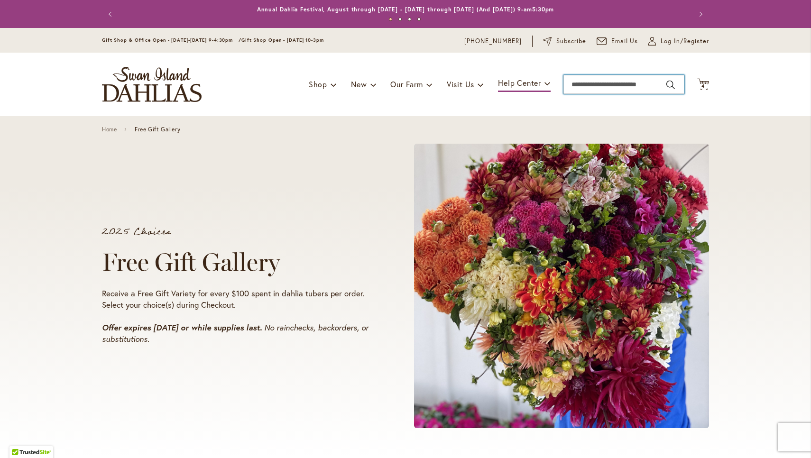
click at [583, 89] on input "Search" at bounding box center [623, 84] width 121 height 19
type input "**********"
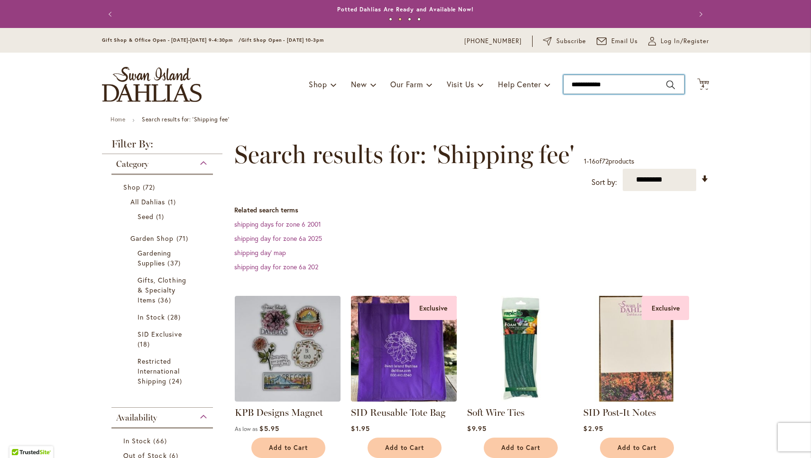
click at [620, 90] on input "**********" at bounding box center [623, 84] width 121 height 19
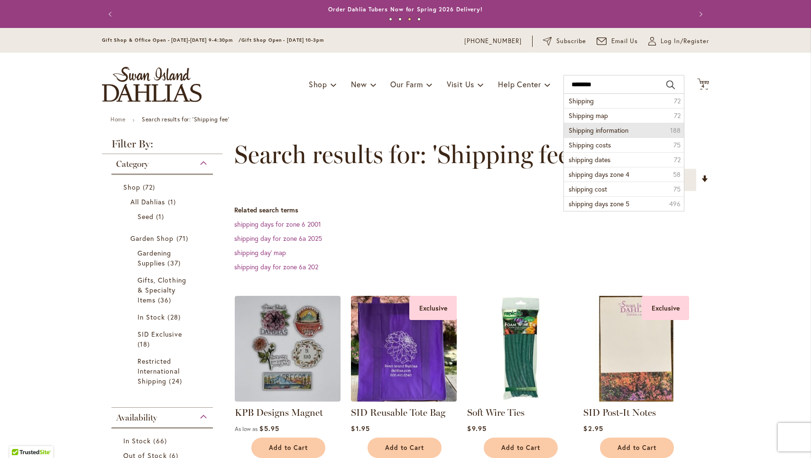
click at [620, 128] on span "Shipping information" at bounding box center [598, 130] width 60 height 9
type input "**********"
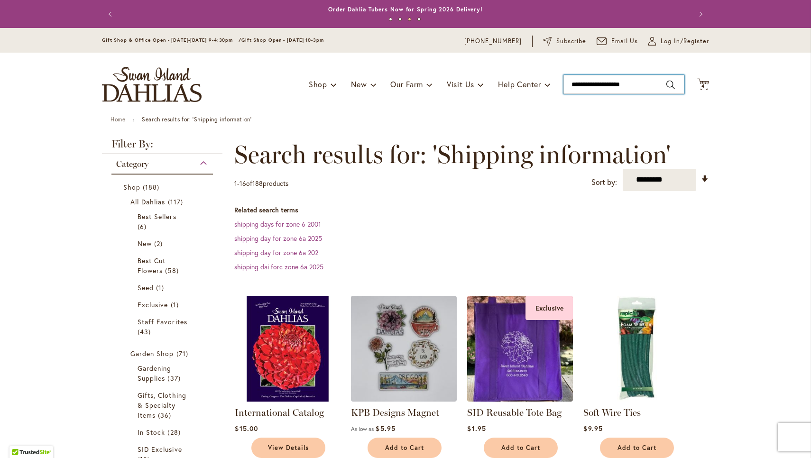
drag, startPoint x: 647, startPoint y: 86, endPoint x: 559, endPoint y: 82, distance: 87.8
click at [559, 82] on div "Toggle Nav Shop Dahlia Tubers Collections Fresh Cut Dahlias Gardening Supplies …" at bounding box center [405, 85] width 626 height 64
click at [570, 103] on span "how much is shipping" at bounding box center [599, 100] width 62 height 9
type input "**********"
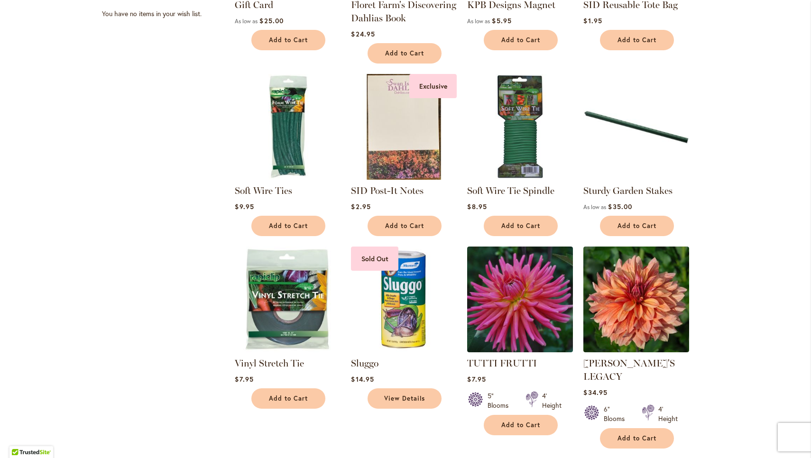
scroll to position [636, 0]
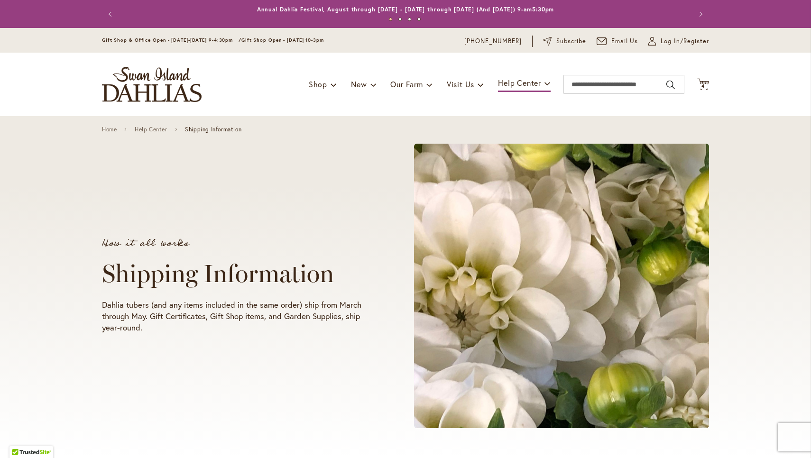
click at [705, 91] on div "Toggle Nav Shop Dahlia Tubers Collections Fresh Cut Dahlias Gardening Supplies …" at bounding box center [405, 85] width 626 height 64
click at [702, 84] on span "4" at bounding box center [702, 86] width 3 height 6
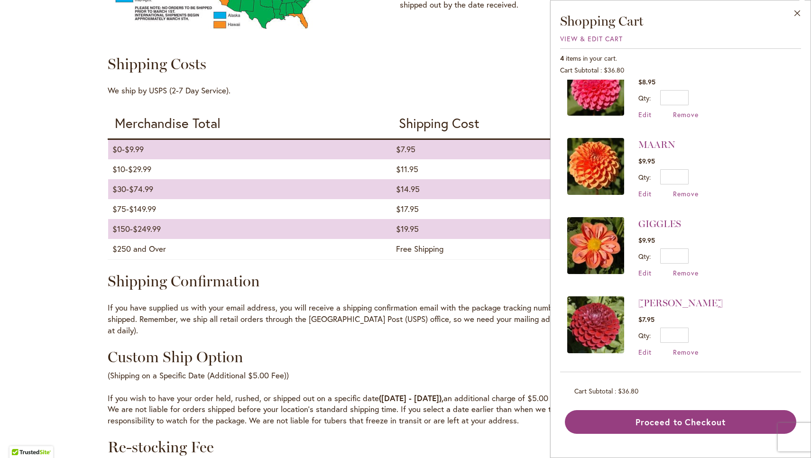
scroll to position [27, 0]
